Goal: Task Accomplishment & Management: Manage account settings

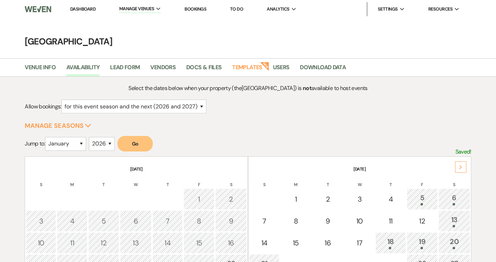
select select "2"
select select "2026"
click at [82, 9] on link "Dashboard" at bounding box center [82, 9] width 25 height 6
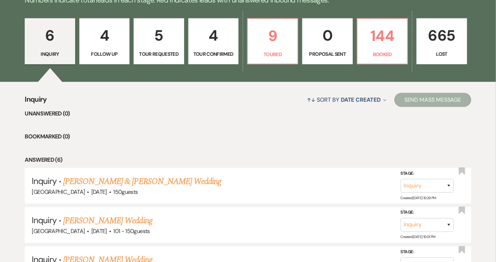
scroll to position [192, 0]
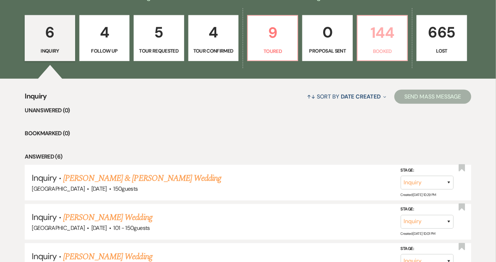
click at [391, 39] on p "144" at bounding box center [382, 33] width 41 height 24
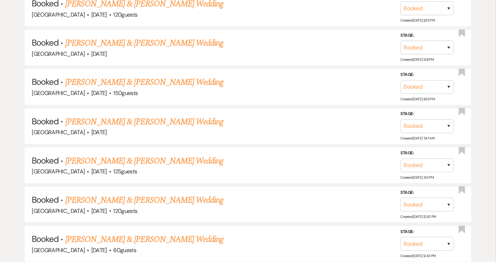
scroll to position [4843, 0]
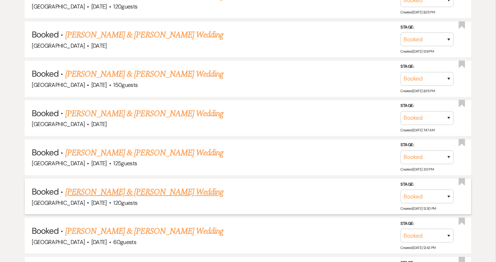
click at [140, 186] on link "[PERSON_NAME] & [PERSON_NAME] Wedding" at bounding box center [144, 192] width 158 height 13
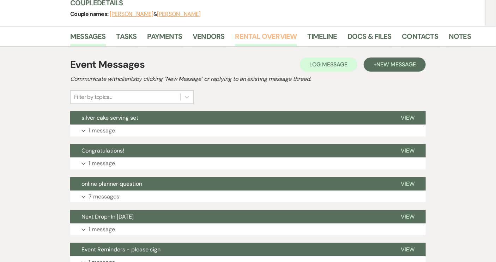
scroll to position [96, 0]
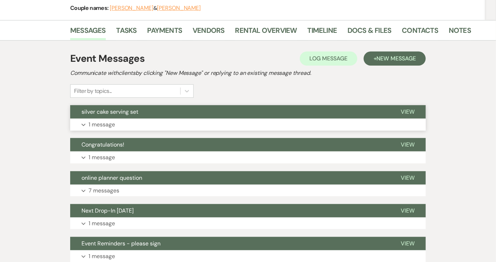
click at [213, 114] on button "silver cake serving set" at bounding box center [229, 111] width 319 height 13
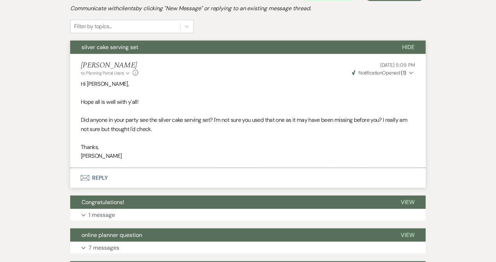
scroll to position [160, 0]
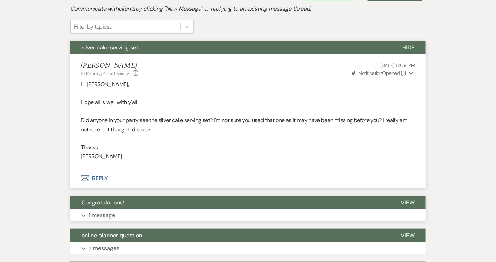
click at [123, 199] on span "Congratulations!" at bounding box center [102, 202] width 43 height 7
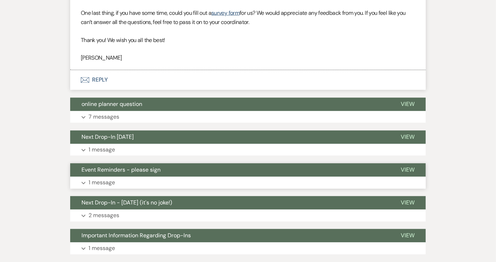
scroll to position [449, 0]
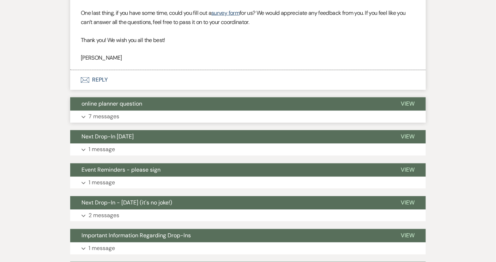
click at [104, 104] on span "online planner question" at bounding box center [111, 103] width 61 height 7
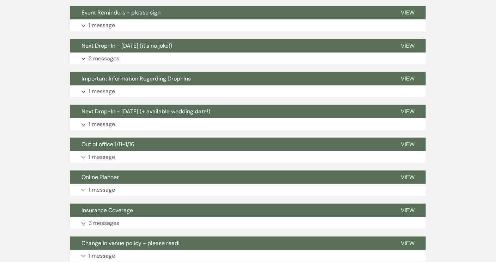
scroll to position [1123, 0]
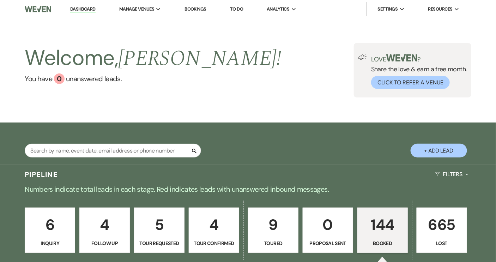
drag, startPoint x: 150, startPoint y: 24, endPoint x: 163, endPoint y: 62, distance: 40.6
click at [0, 0] on li "[GEOGRAPHIC_DATA]" at bounding box center [0, 0] width 0 height 0
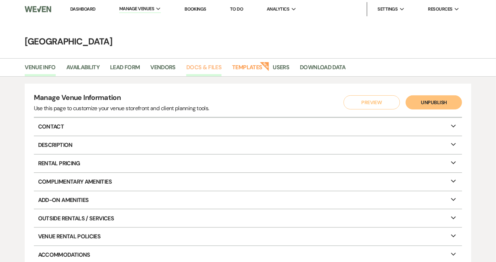
click at [206, 68] on link "Docs & Files" at bounding box center [203, 69] width 35 height 13
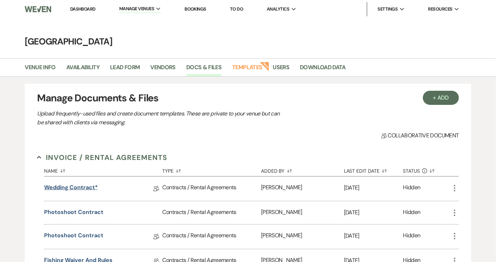
click at [91, 186] on link "Wedding Contract*" at bounding box center [71, 188] width 54 height 11
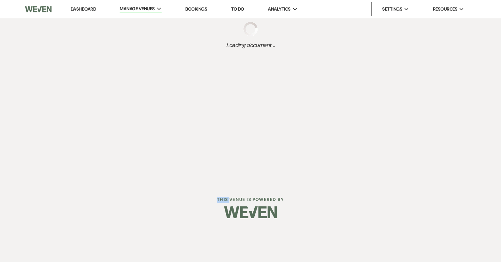
click at [91, 186] on div "Dashboard Manage Venues Expand [GEOGRAPHIC_DATA] Bookings To Do Analytics Expan…" at bounding box center [250, 114] width 501 height 229
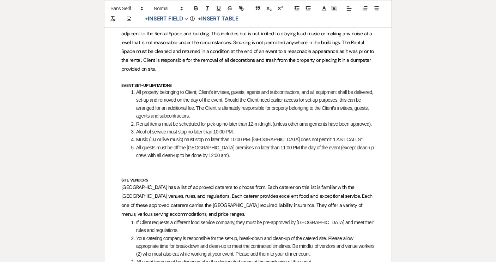
scroll to position [737, 0]
drag, startPoint x: 257, startPoint y: 51, endPoint x: 275, endPoint y: 55, distance: 18.3
click at [277, 52] on span "Renter’s activities during the Rental Period must be compatible with use of the…" at bounding box center [248, 46] width 254 height 51
